Goal: Information Seeking & Learning: Learn about a topic

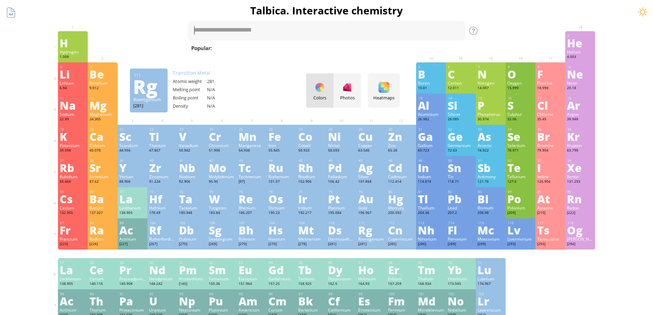
drag, startPoint x: 372, startPoint y: 241, endPoint x: 377, endPoint y: 241, distance: 5.1
click at [372, 241] on div "Roentgenium" at bounding box center [371, 238] width 26 height 5
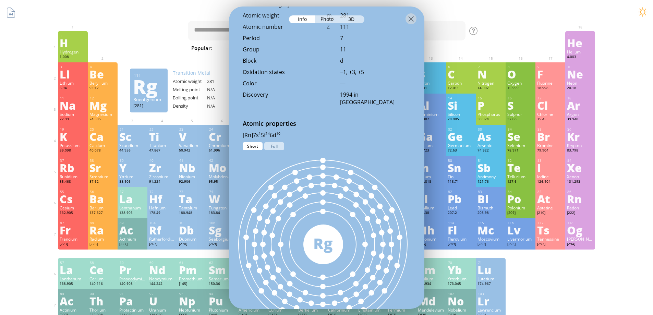
scroll to position [240, 0]
click at [64, 69] on div "Li" at bounding box center [73, 74] width 26 height 11
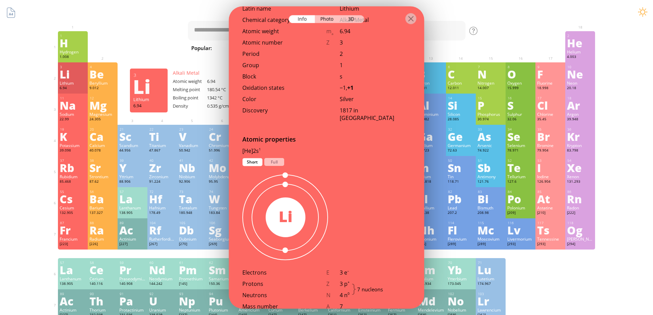
scroll to position [256, 0]
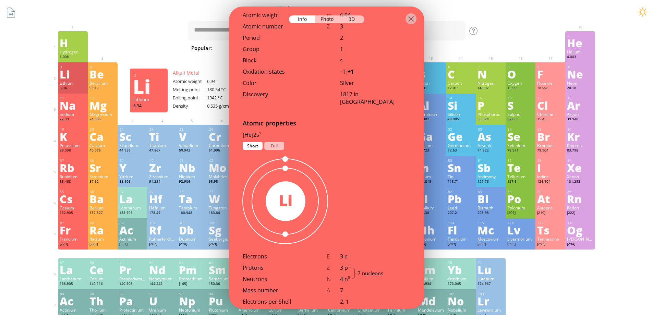
click at [76, 45] on div "H" at bounding box center [73, 42] width 26 height 11
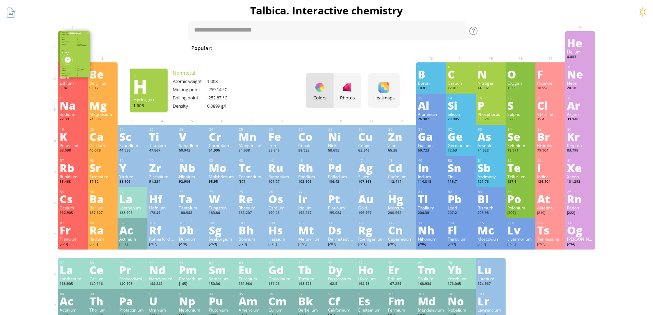
scroll to position [248, 0]
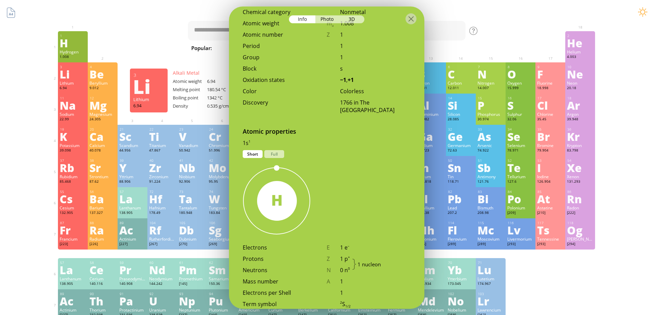
click at [72, 72] on div "Li" at bounding box center [73, 74] width 26 height 11
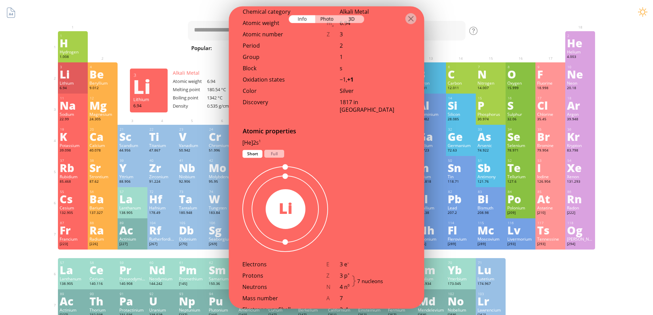
scroll to position [256, 0]
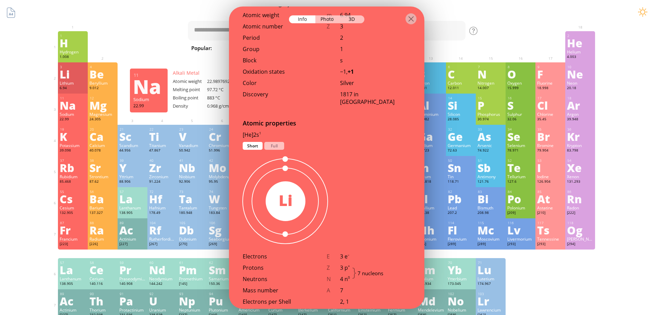
click at [70, 103] on div "Na" at bounding box center [73, 105] width 26 height 11
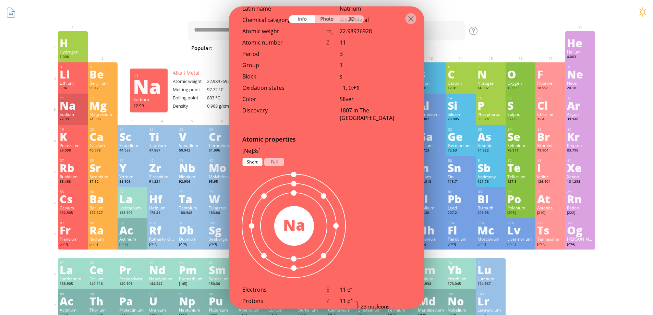
scroll to position [273, 0]
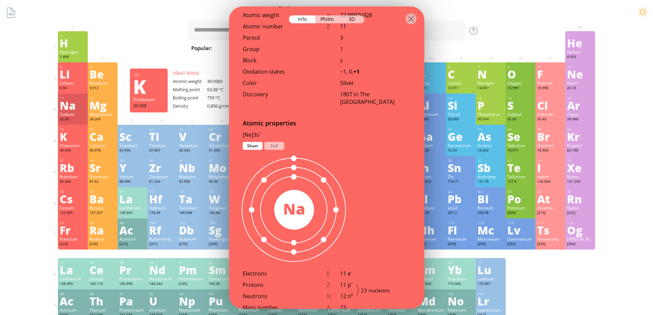
click at [72, 141] on div "K" at bounding box center [73, 136] width 26 height 11
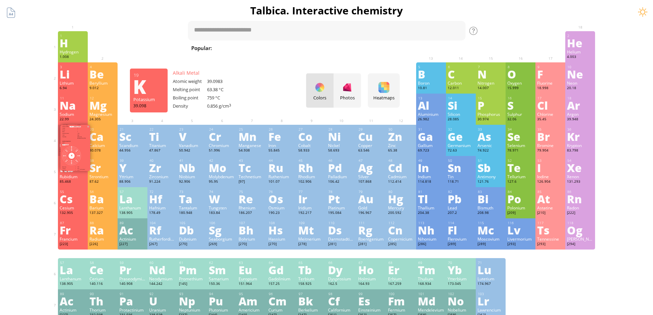
scroll to position [265, 0]
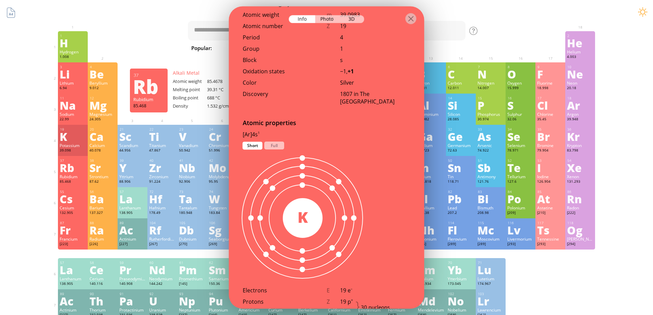
click at [75, 171] on div "Rb" at bounding box center [73, 167] width 26 height 11
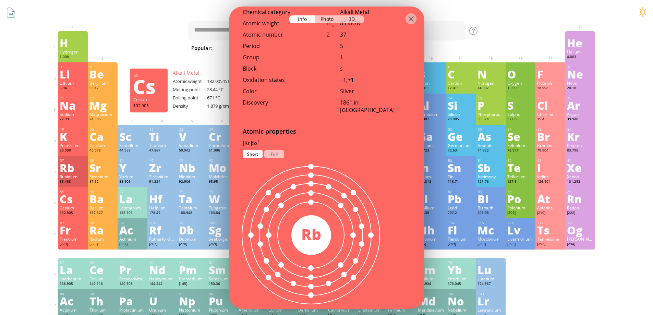
click at [75, 197] on div "Cs" at bounding box center [73, 198] width 26 height 11
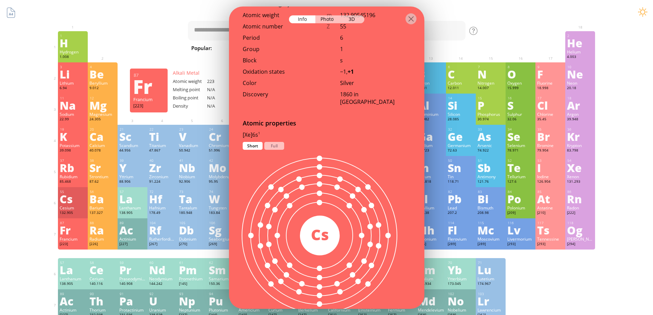
click at [79, 228] on div "Fr" at bounding box center [73, 229] width 26 height 11
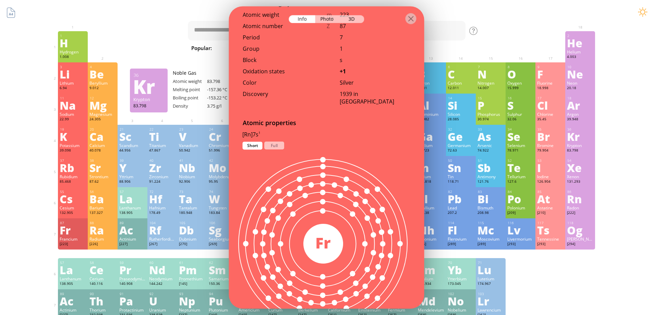
click at [636, 79] on div "Summary Molecular formula Molecular weight Exact mass Monoisotopic mass Classif…" at bounding box center [326, 290] width 653 height 581
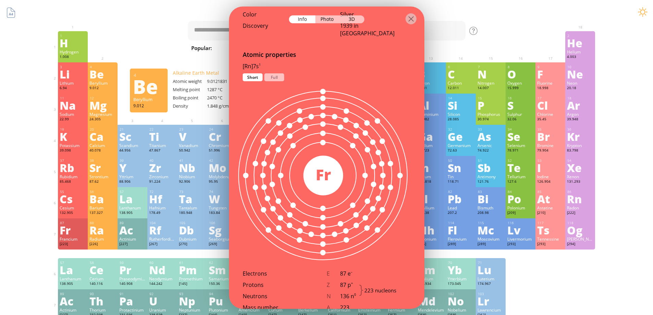
click at [101, 70] on div "Be" at bounding box center [102, 74] width 26 height 11
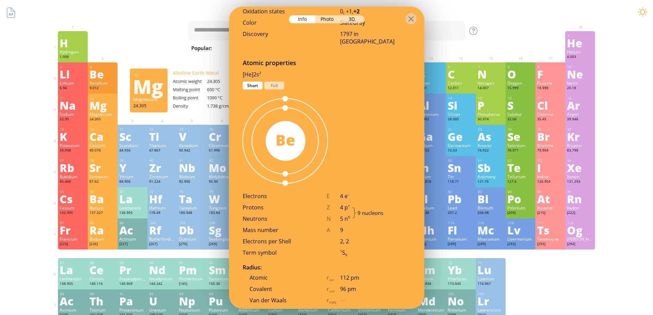
drag, startPoint x: 90, startPoint y: 110, endPoint x: 91, endPoint y: 114, distance: 3.6
click at [91, 112] on div "12 Mg Magnesium 24.305 0, +1, +2 0, +1, +2 650 °C 1090 °C 1.738 g/cm 3 [Ne]3s 2" at bounding box center [103, 109] width 30 height 31
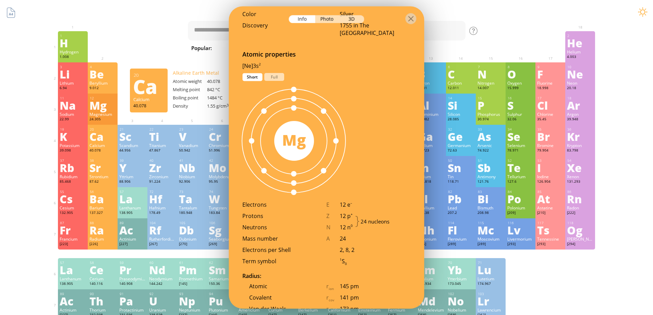
click at [90, 152] on div "20 Ca Calcium 40.078 +1, +2 +1, +2 842 °C 1484 °C 1.55 g/cm 3 [Ar]4s 2" at bounding box center [103, 140] width 30 height 31
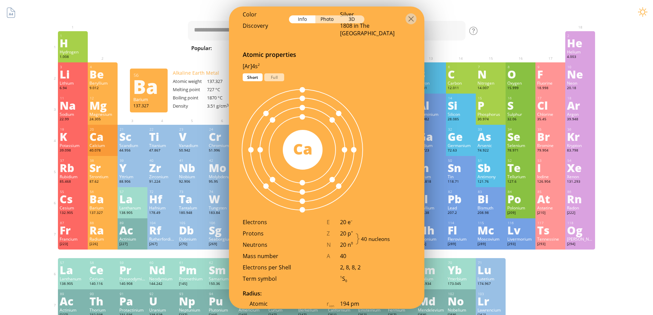
drag, startPoint x: 91, startPoint y: 198, endPoint x: 91, endPoint y: 202, distance: 4.5
click at [92, 199] on div "56 Ba Barium 137.327 +1, +2 +1, +2 727 °C 1870 °C 3.51 g/cm 3 [Xe]6s 2" at bounding box center [103, 202] width 30 height 31
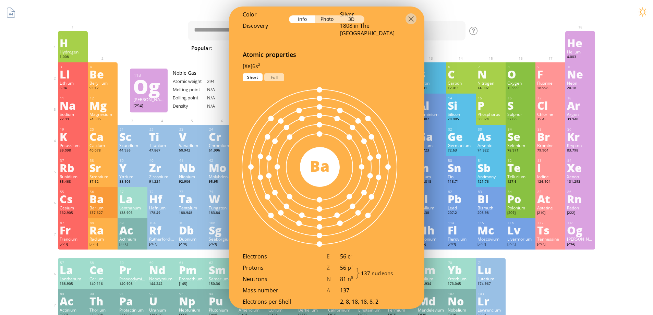
click at [582, 244] on div "[294]" at bounding box center [580, 244] width 26 height 5
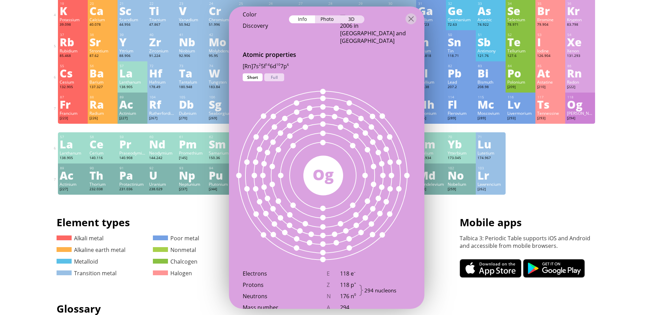
scroll to position [137, 0]
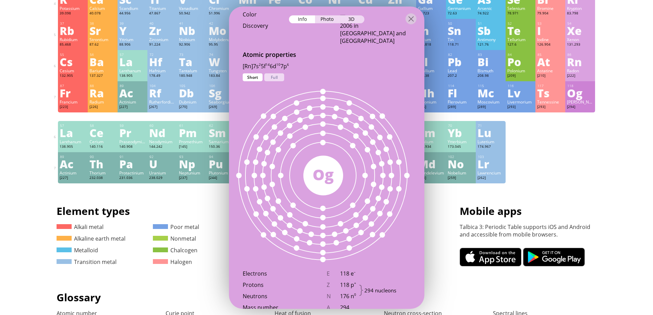
click at [499, 170] on div "103 Lr Lawrencium [262] +3 +3 1627 °C N/A N/A [Rn]7s 2 5f 14 7p 1" at bounding box center [491, 167] width 30 height 31
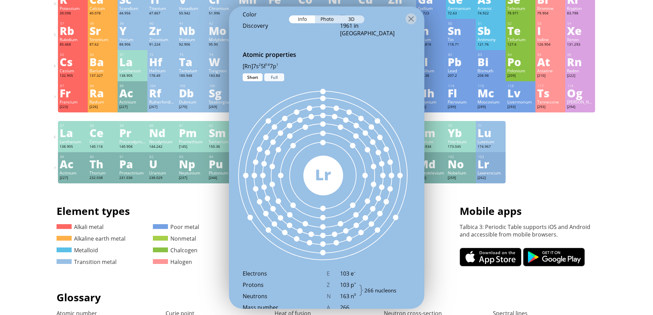
click at [486, 131] on div "Lu" at bounding box center [490, 132] width 26 height 11
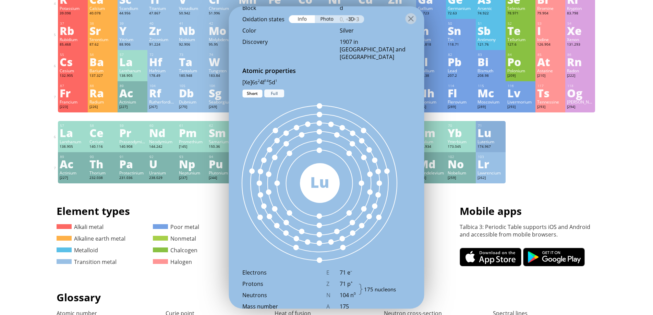
scroll to position [325, 0]
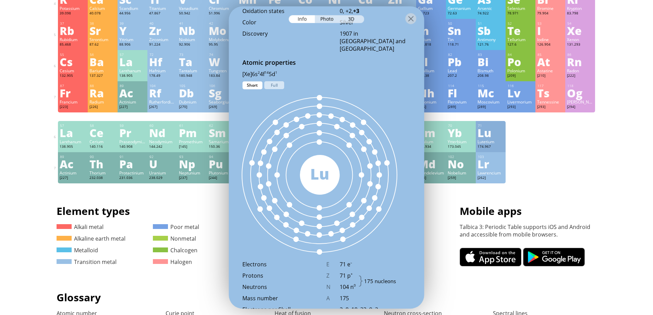
click at [547, 142] on div "1 H Hydrogen 1.008 −1, +1 −1, +1 -259.14 °C -252.87 °C 0.0899 g/l 1s 1 2 He Hel…" at bounding box center [326, 38] width 537 height 289
click at [411, 18] on div at bounding box center [410, 18] width 11 height 11
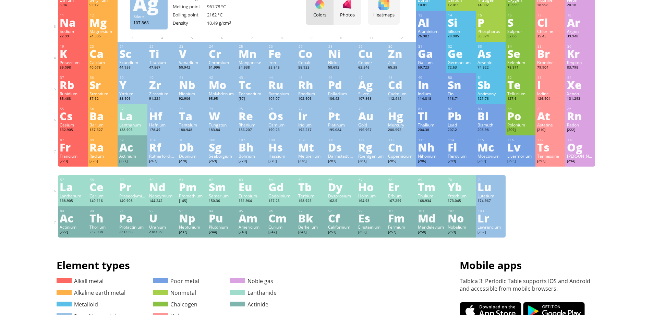
scroll to position [0, 0]
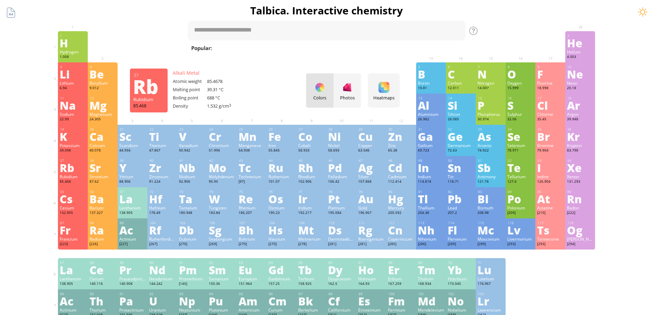
click at [79, 160] on div "37" at bounding box center [73, 160] width 26 height 4
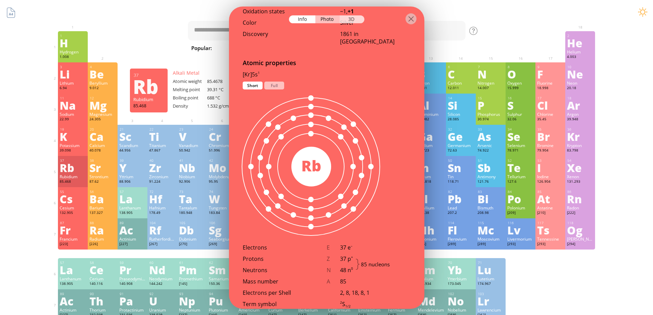
click at [347, 18] on div "3D" at bounding box center [352, 19] width 25 height 8
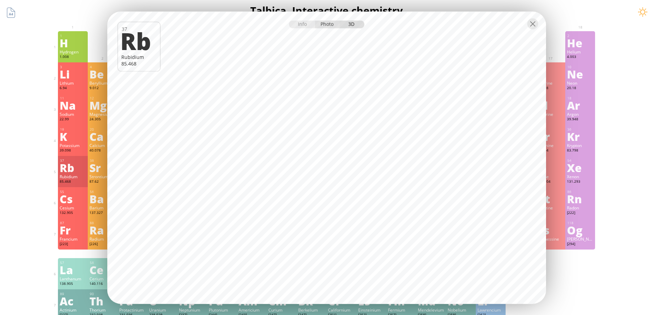
click at [328, 23] on div "Photo" at bounding box center [327, 24] width 25 height 8
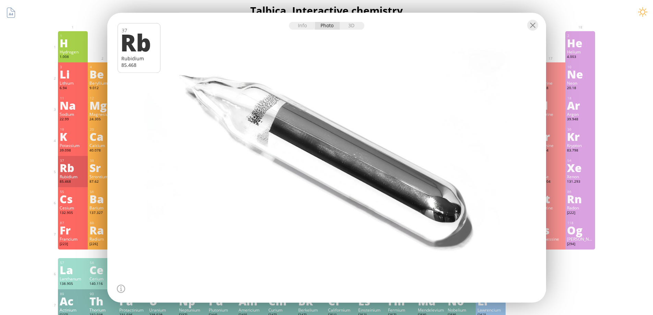
click at [69, 38] on div "H" at bounding box center [73, 42] width 26 height 11
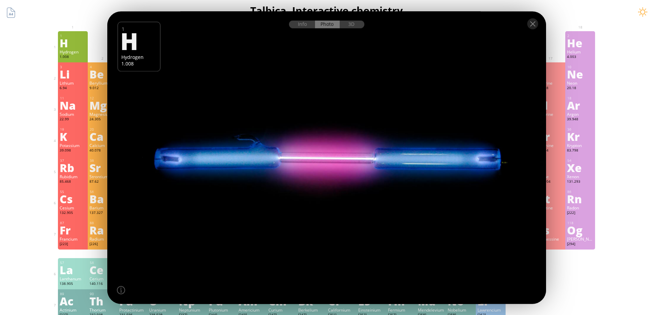
click at [355, 31] on div at bounding box center [326, 23] width 439 height 24
click at [352, 25] on div "3D" at bounding box center [352, 24] width 25 height 8
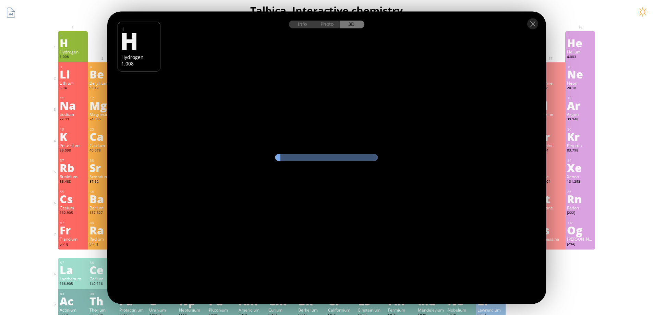
click at [326, 25] on div "Photo" at bounding box center [327, 24] width 25 height 8
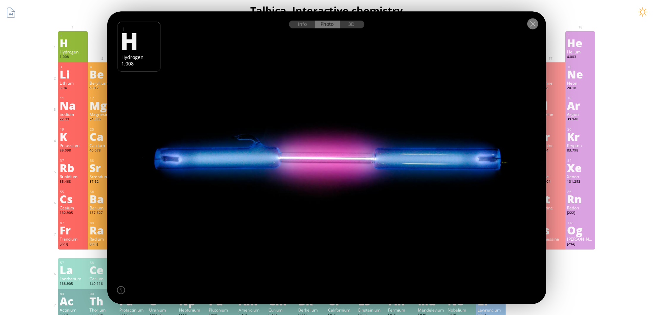
click at [532, 26] on div at bounding box center [532, 23] width 11 height 11
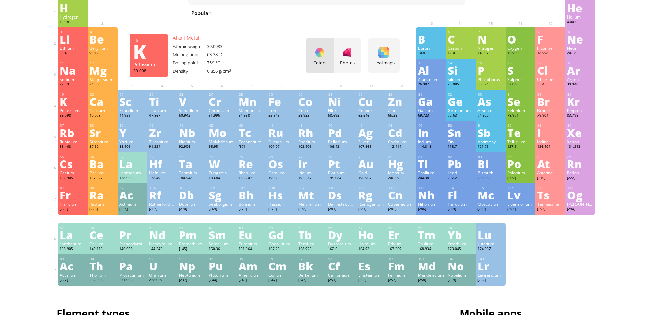
scroll to position [34, 0]
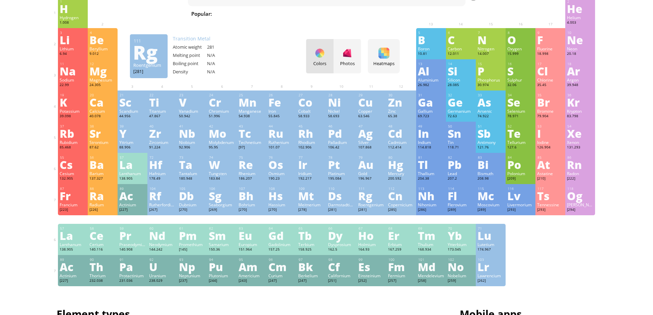
click at [381, 208] on div "[281]" at bounding box center [371, 209] width 26 height 5
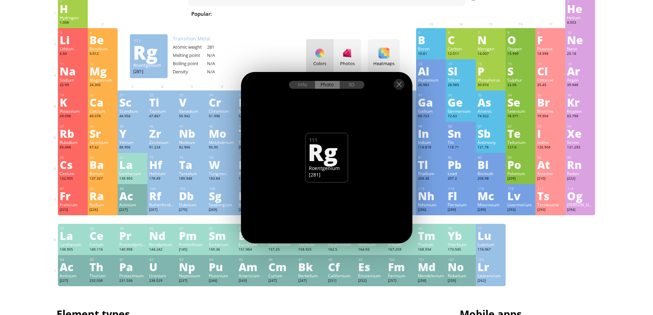
click at [310, 86] on div "Info" at bounding box center [302, 85] width 26 height 8
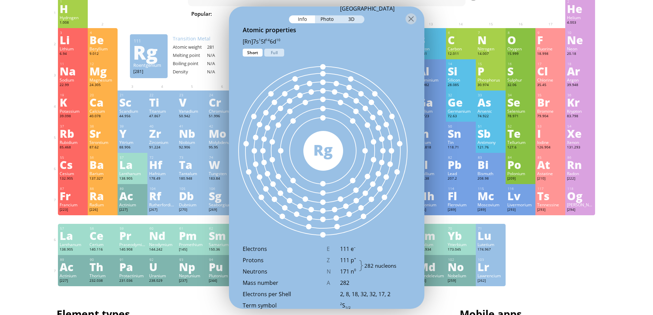
scroll to position [325, 0]
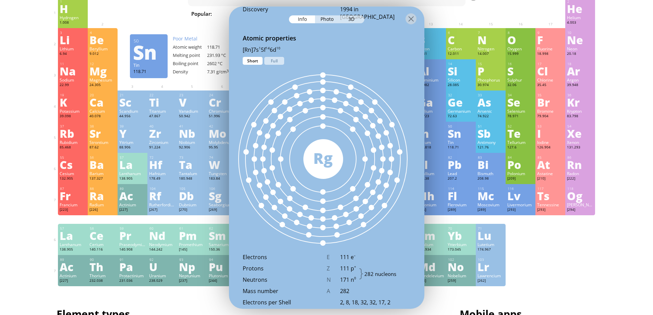
click at [467, 145] on div "Tin" at bounding box center [461, 141] width 26 height 5
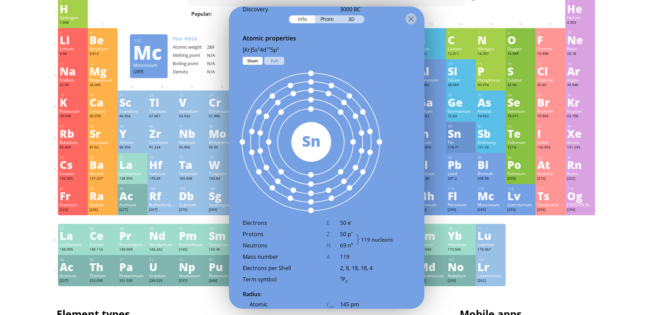
click at [490, 195] on div "Mc" at bounding box center [490, 195] width 26 height 11
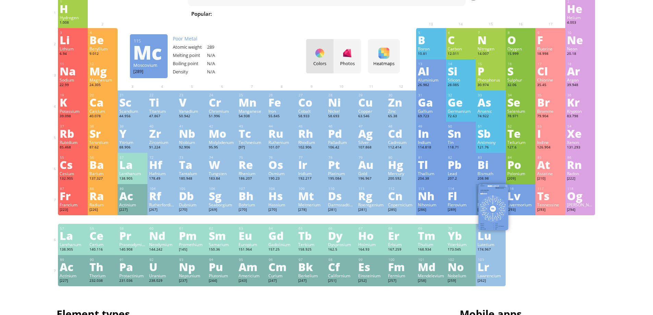
scroll to position [374, 0]
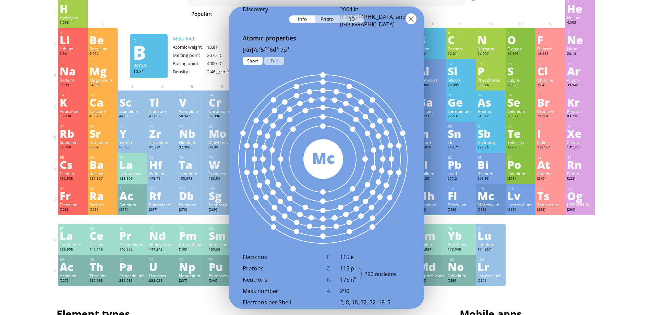
click at [408, 18] on div at bounding box center [410, 18] width 11 height 11
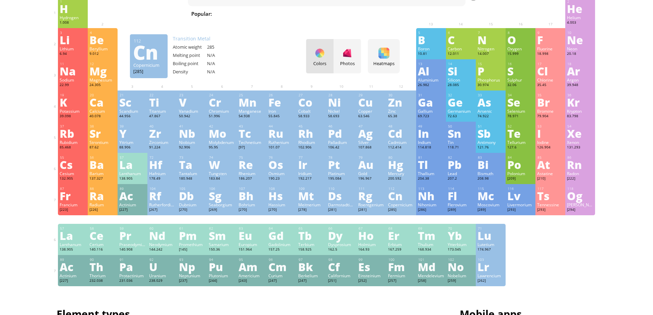
click at [403, 207] on div "[285]" at bounding box center [401, 209] width 26 height 5
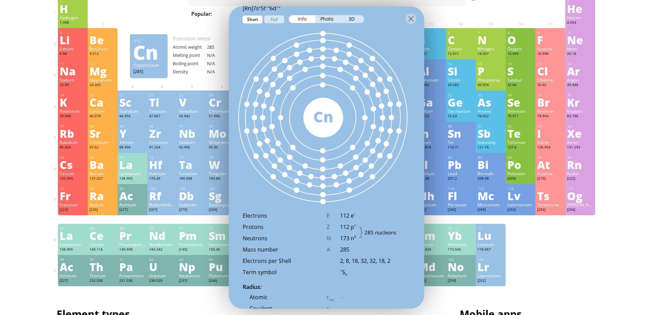
scroll to position [333, 0]
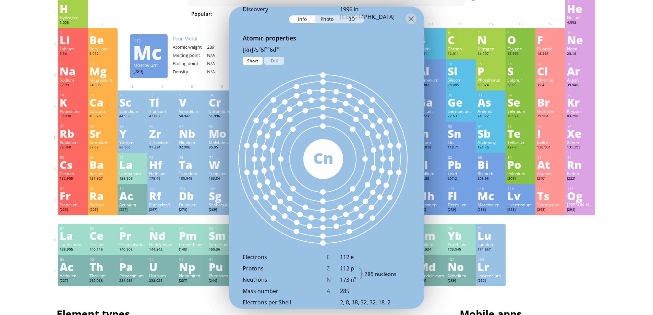
click at [505, 210] on div "115 Mc Moscovium [289] N/A N/A N/A [Rn]7s 2 5f 14 6d 10 7p 3" at bounding box center [491, 199] width 30 height 31
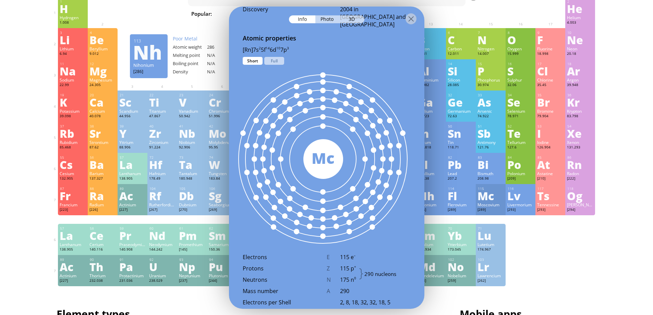
click at [444, 196] on div "Nh" at bounding box center [431, 195] width 26 height 11
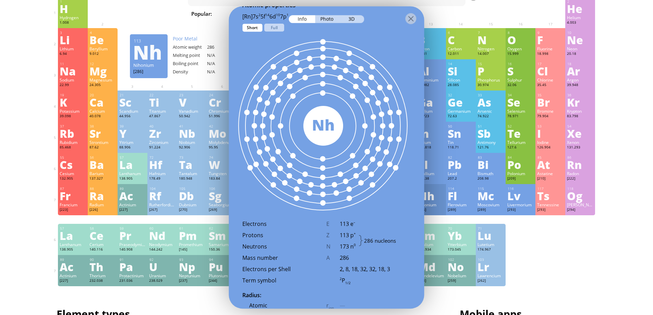
scroll to position [341, 0]
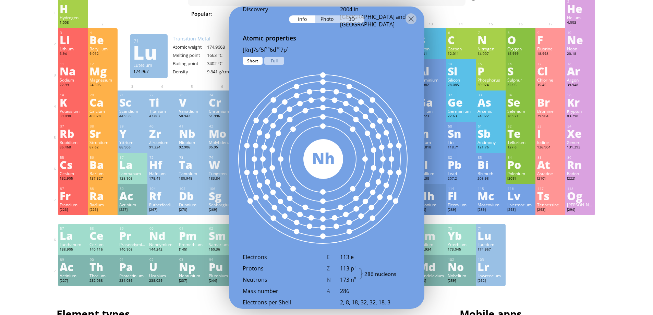
click at [537, 227] on div "1 H Hydrogen 1.008 −1, +1 −1, +1 -259.14 °C -252.87 °C 0.0899 g/l 1s 1 2 He Hel…" at bounding box center [326, 141] width 537 height 289
click at [410, 20] on div at bounding box center [410, 18] width 11 height 11
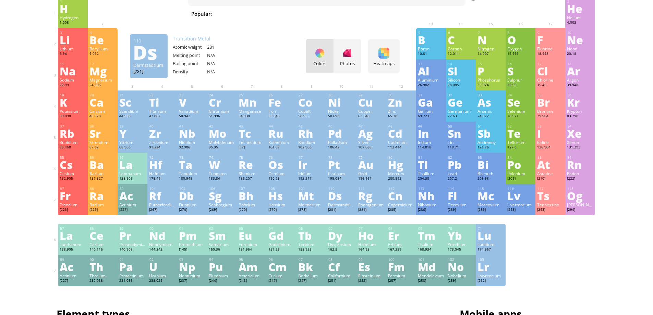
click at [359, 208] on div "111 Rg Roentgenium [281] −1, +3, +5 −1, +3, +5 N/A N/A N/A [Rn]7s 1 5f 14 6d 10" at bounding box center [371, 199] width 30 height 31
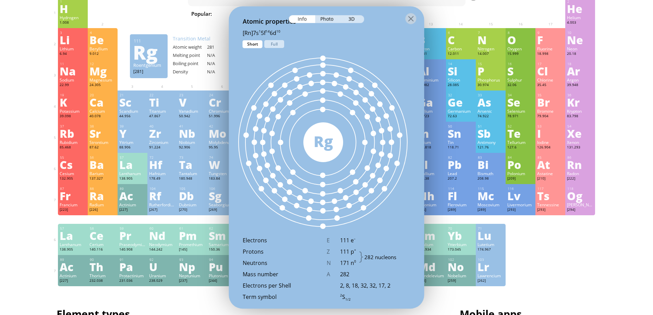
scroll to position [325, 0]
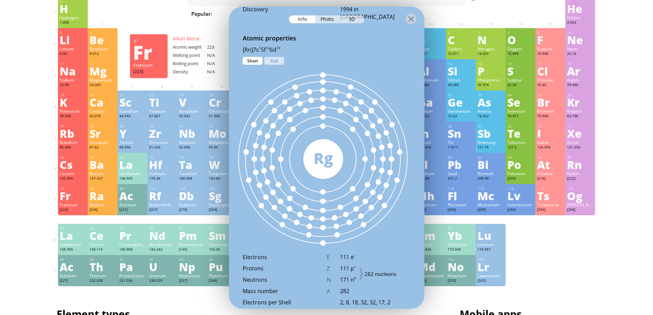
click at [78, 199] on div "Fr" at bounding box center [73, 195] width 26 height 11
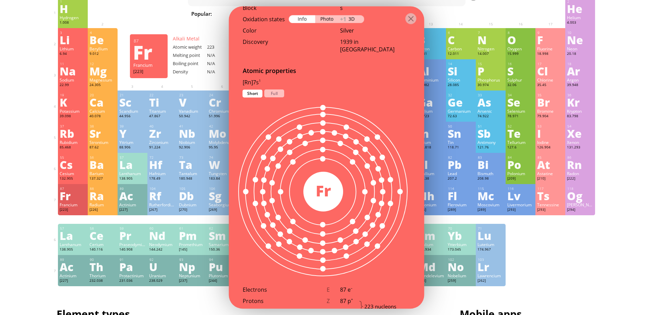
scroll to position [358, 0]
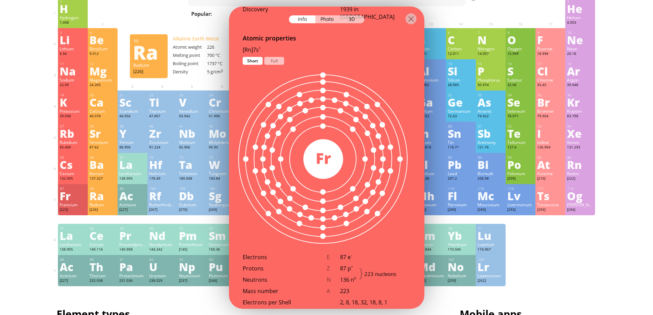
drag, startPoint x: 100, startPoint y: 205, endPoint x: 104, endPoint y: 208, distance: 5.1
click at [102, 207] on div "Radium" at bounding box center [102, 204] width 26 height 5
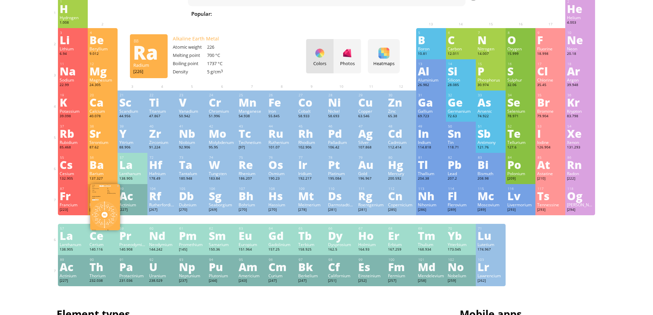
scroll to position [399, 0]
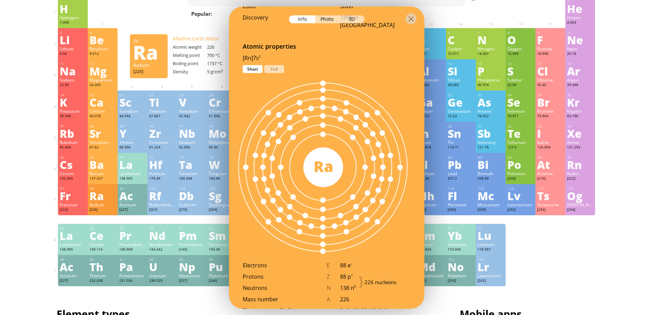
click at [123, 205] on div "Actinium" at bounding box center [132, 204] width 26 height 5
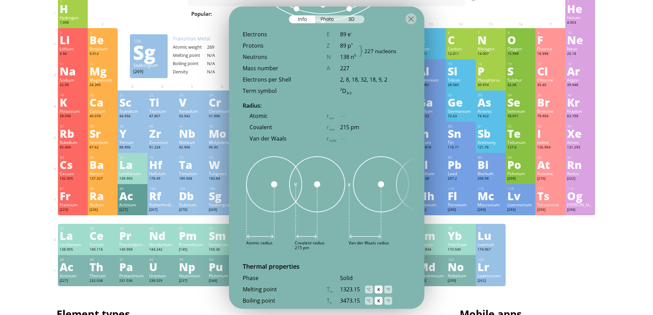
scroll to position [598, 0]
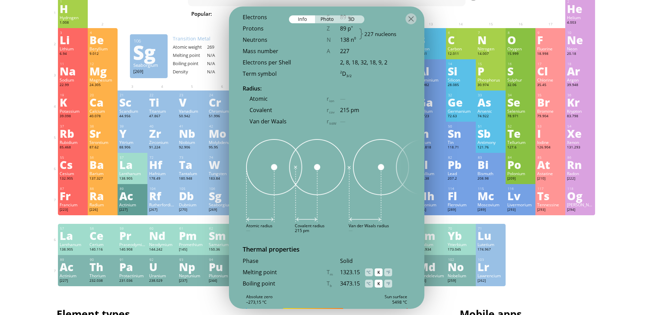
click at [409, 13] on div at bounding box center [326, 18] width 195 height 24
click at [411, 20] on div at bounding box center [411, 18] width 11 height 11
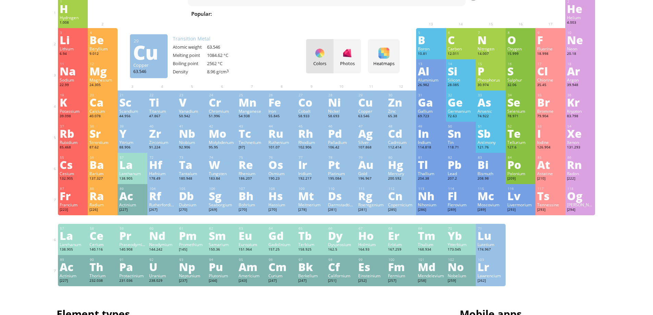
click at [370, 103] on div "Cu" at bounding box center [371, 102] width 26 height 11
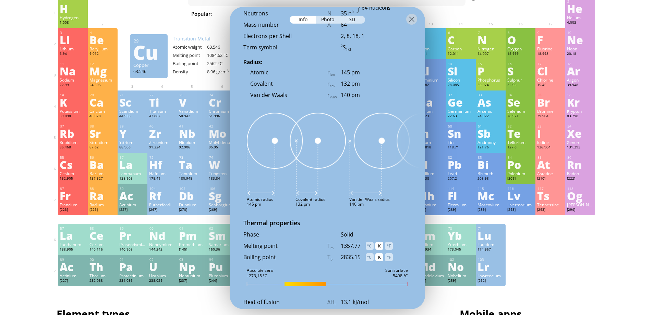
click at [305, 15] on div at bounding box center [327, 19] width 195 height 24
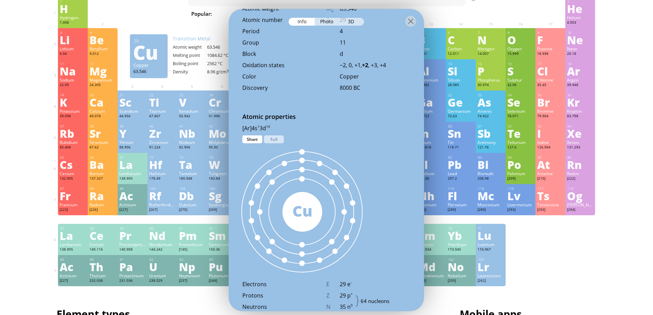
scroll to position [358, 0]
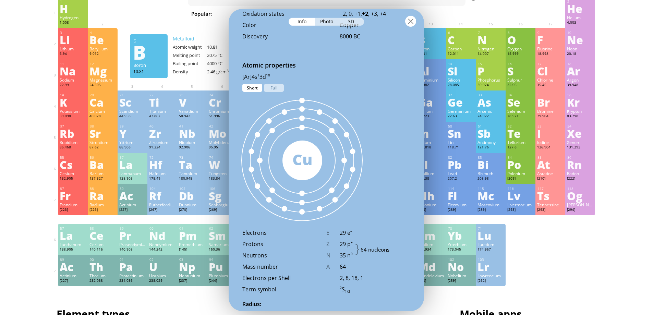
click at [413, 19] on div at bounding box center [410, 20] width 11 height 11
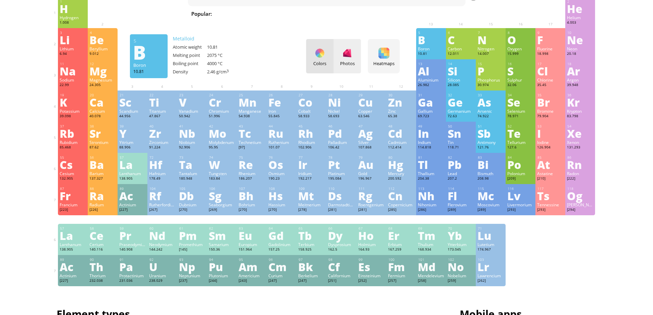
scroll to position [0, 0]
